Goal: Navigation & Orientation: Find specific page/section

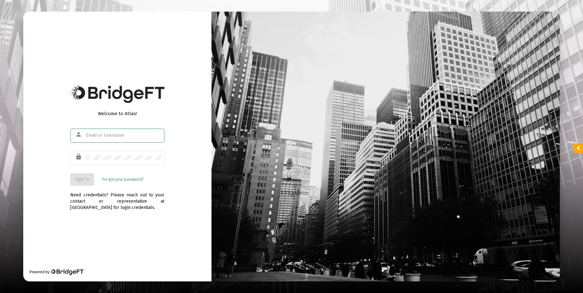
type input "[EMAIL_ADDRESS][DOMAIN_NAME]"
click at [82, 176] on button "Sign In" at bounding box center [82, 179] width 24 height 13
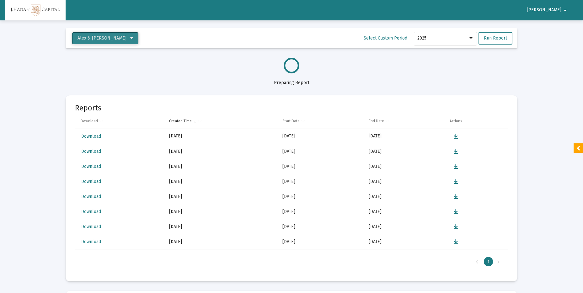
click at [130, 40] on icon at bounding box center [131, 38] width 3 height 4
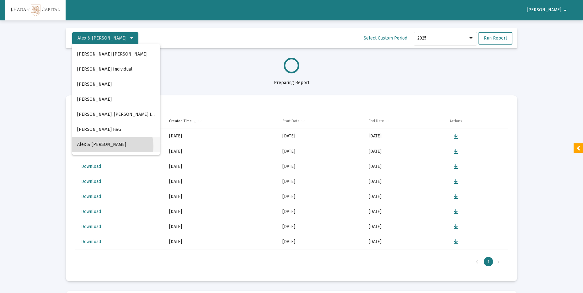
click at [112, 146] on span "Alex & [PERSON_NAME]" at bounding box center [101, 144] width 49 height 5
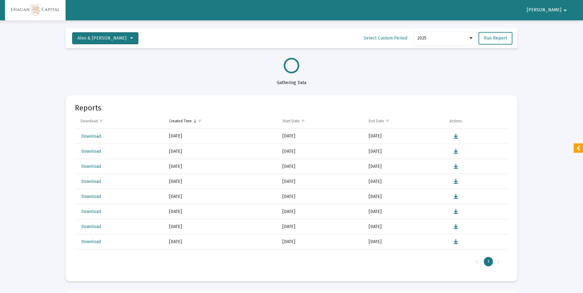
select select "View all"
